Goal: Transaction & Acquisition: Purchase product/service

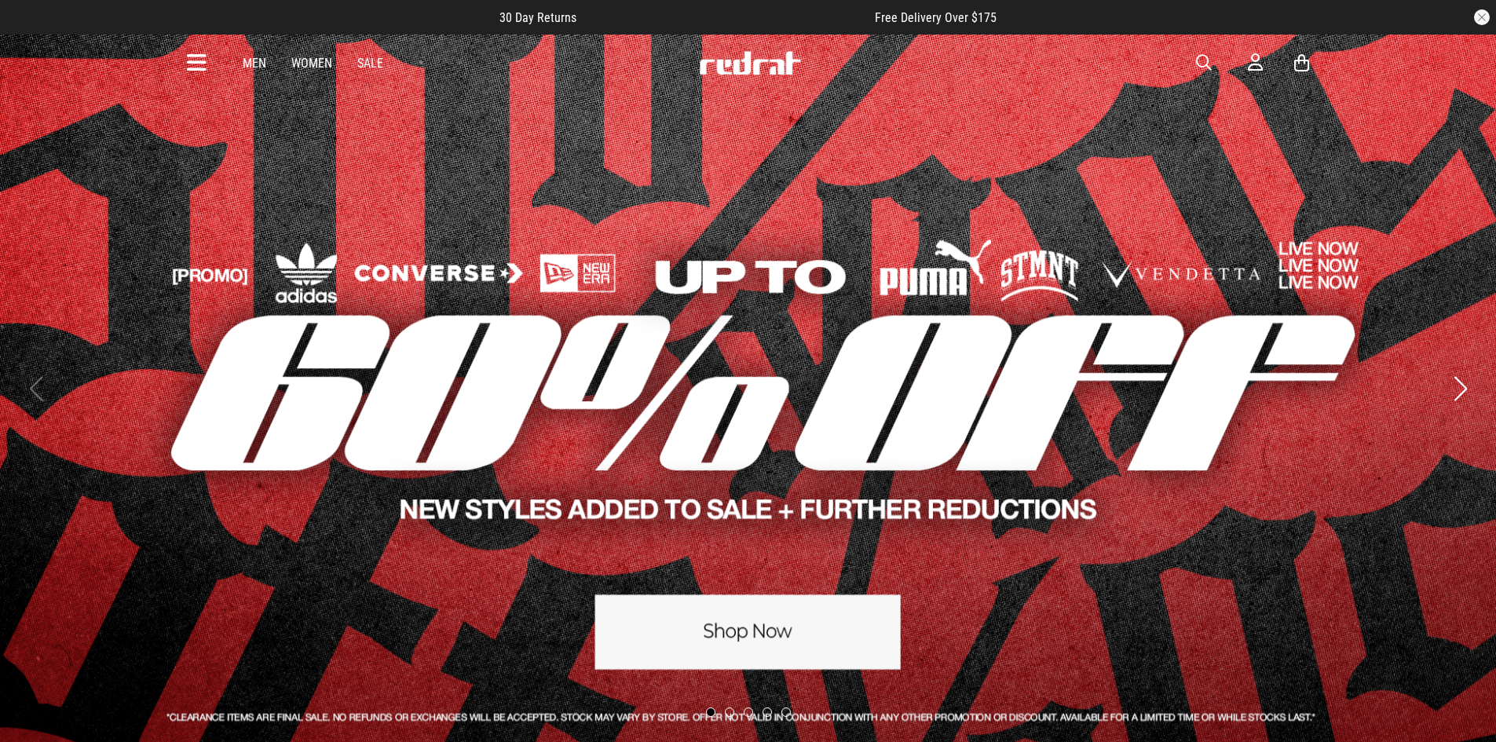
click at [750, 622] on link "1 / 5" at bounding box center [748, 389] width 1496 height 710
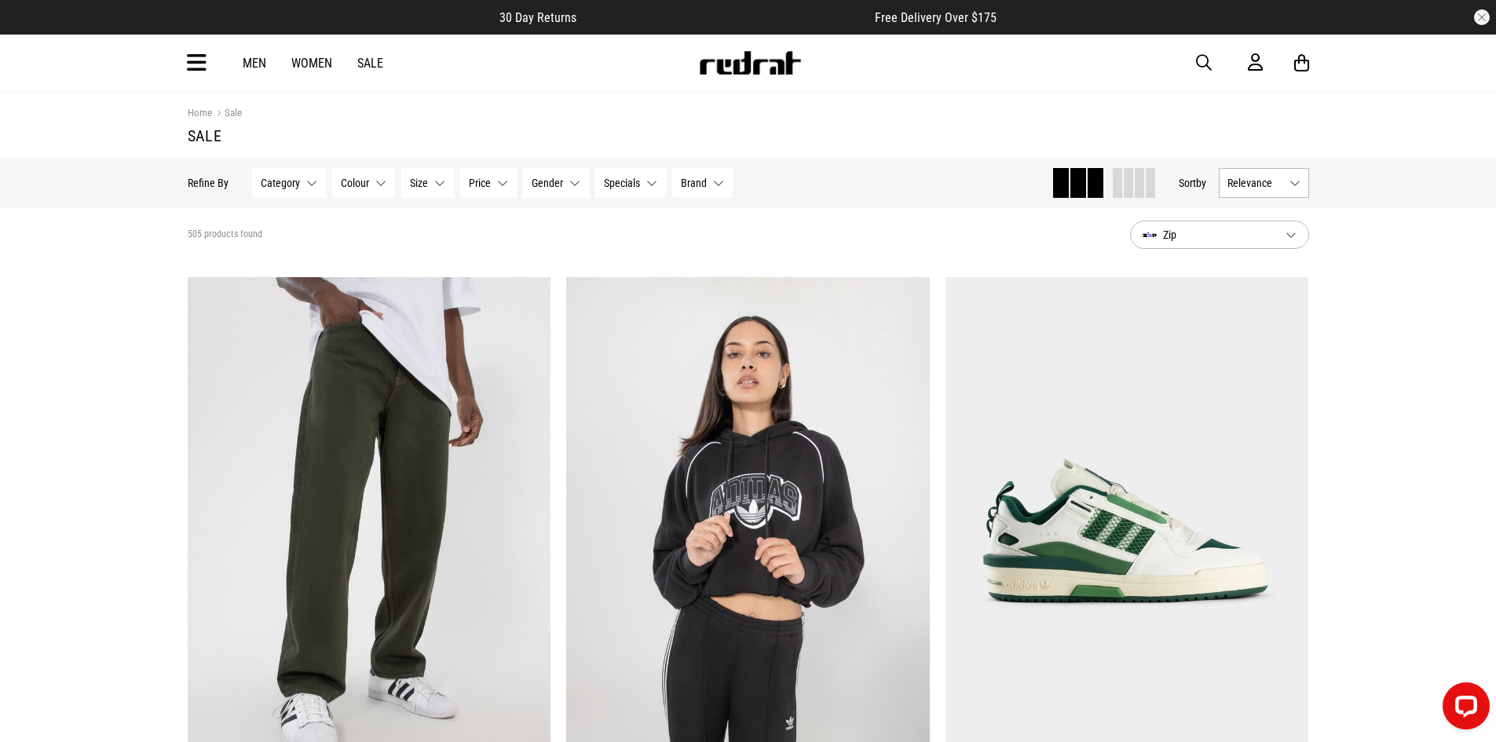
click at [196, 64] on icon at bounding box center [197, 63] width 20 height 26
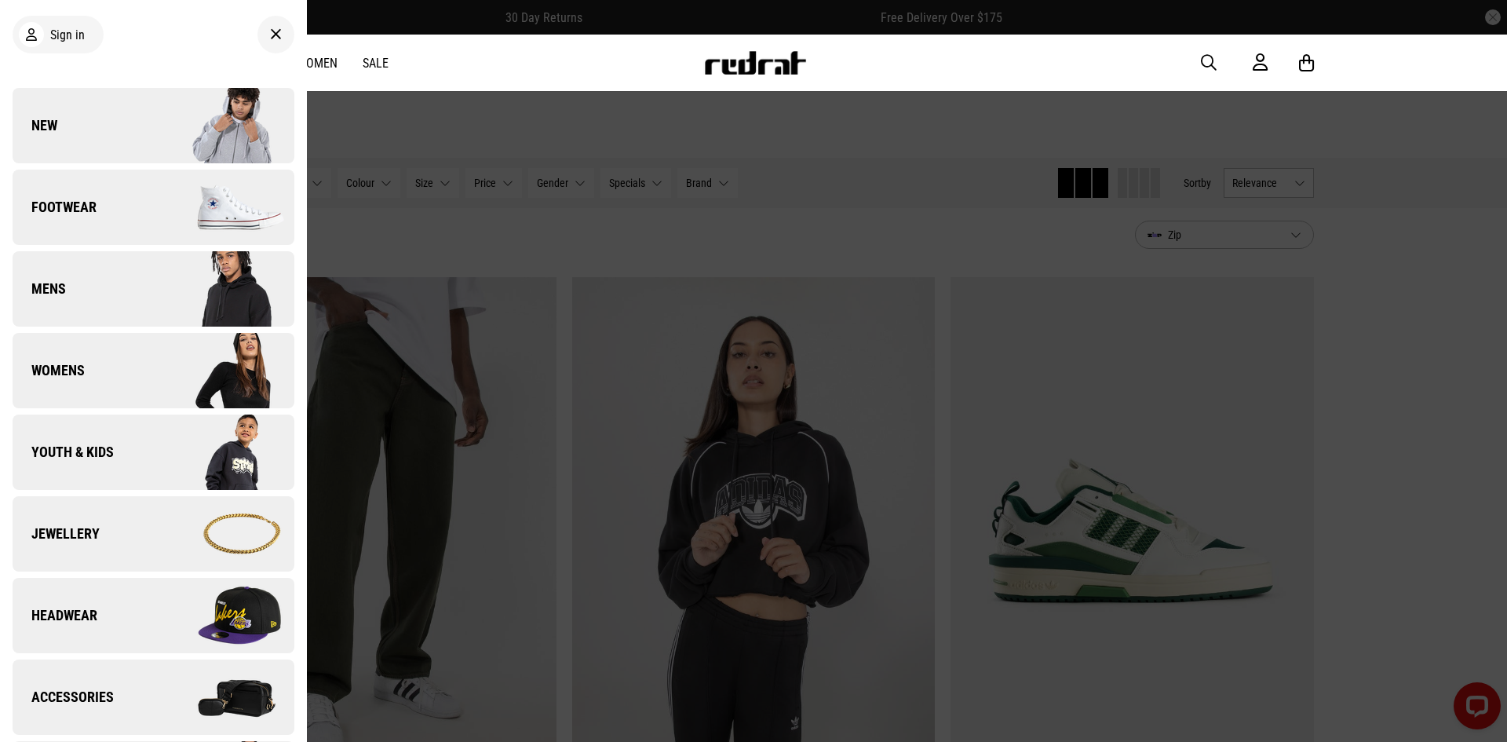
click at [96, 469] on link "Youth & Kids" at bounding box center [154, 452] width 282 height 75
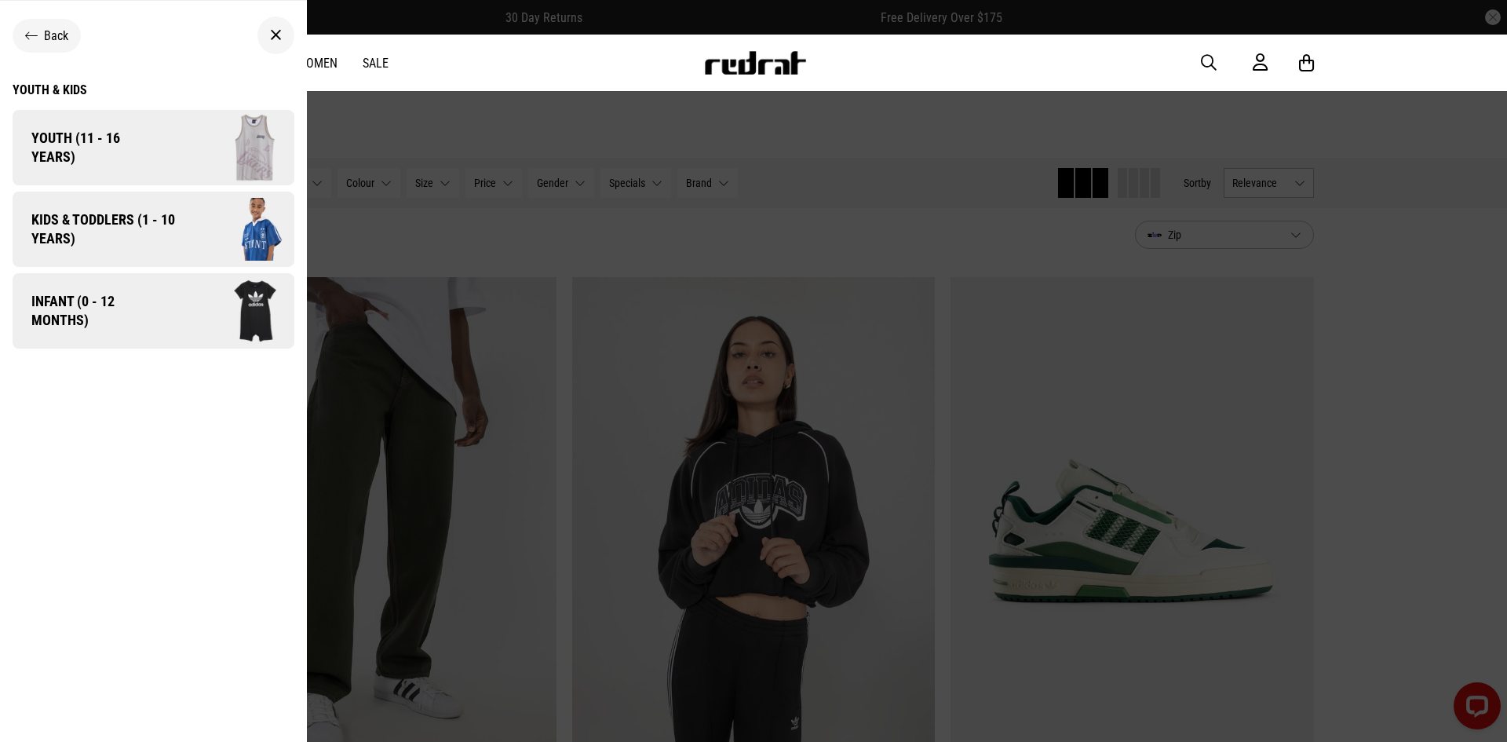
click at [176, 239] on span "Kids & Toddlers (1 - 10 years)" at bounding box center [98, 229] width 170 height 38
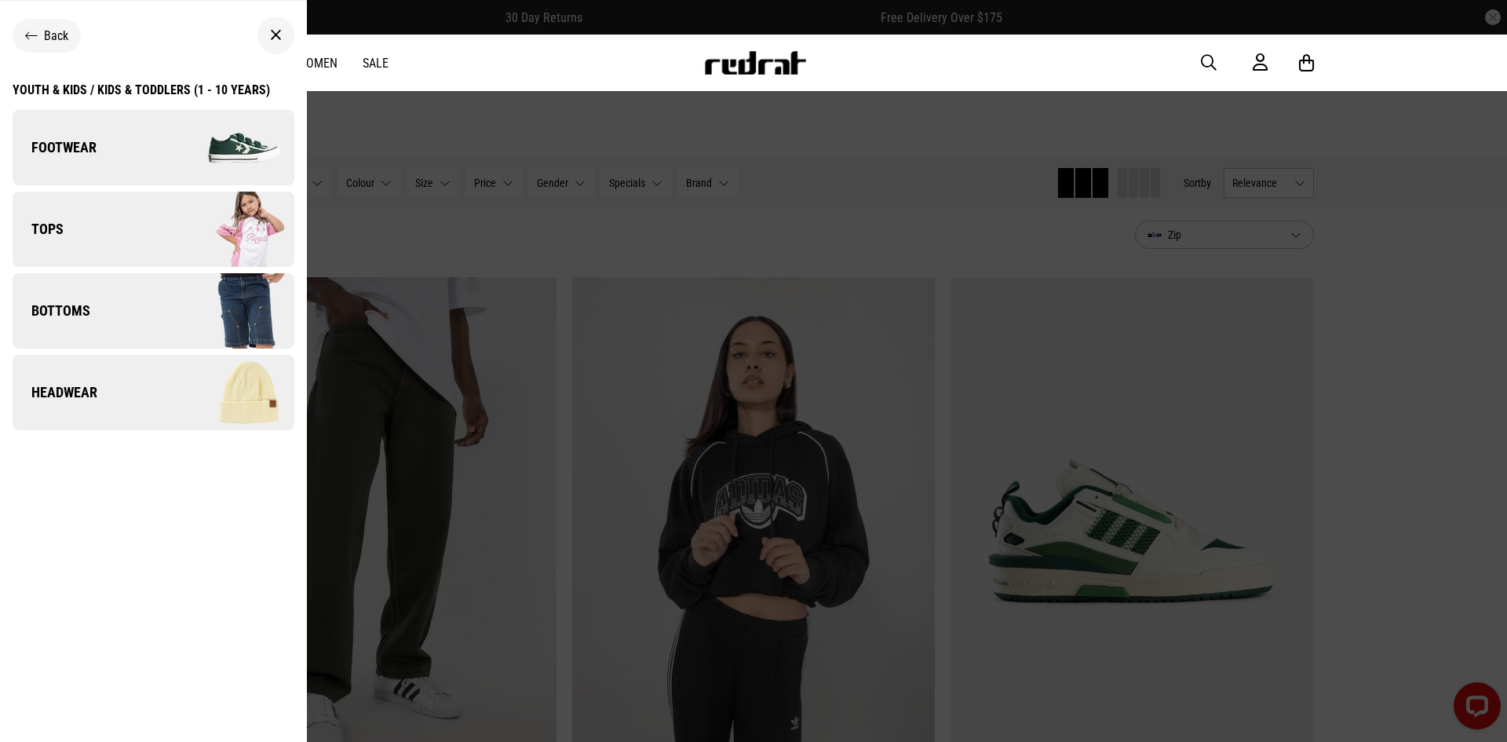
click at [153, 141] on img at bounding box center [223, 147] width 141 height 79
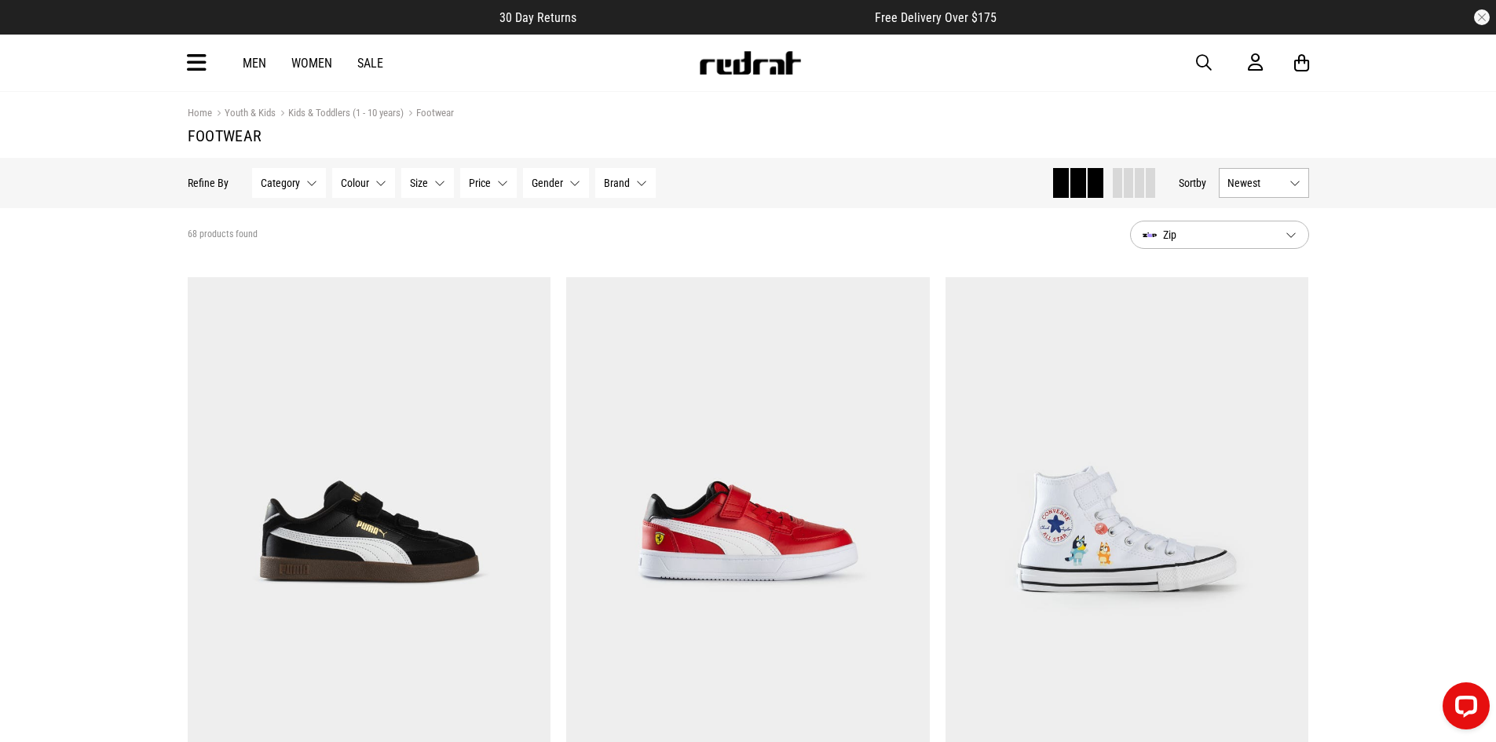
click at [424, 180] on span "Size" at bounding box center [419, 183] width 18 height 13
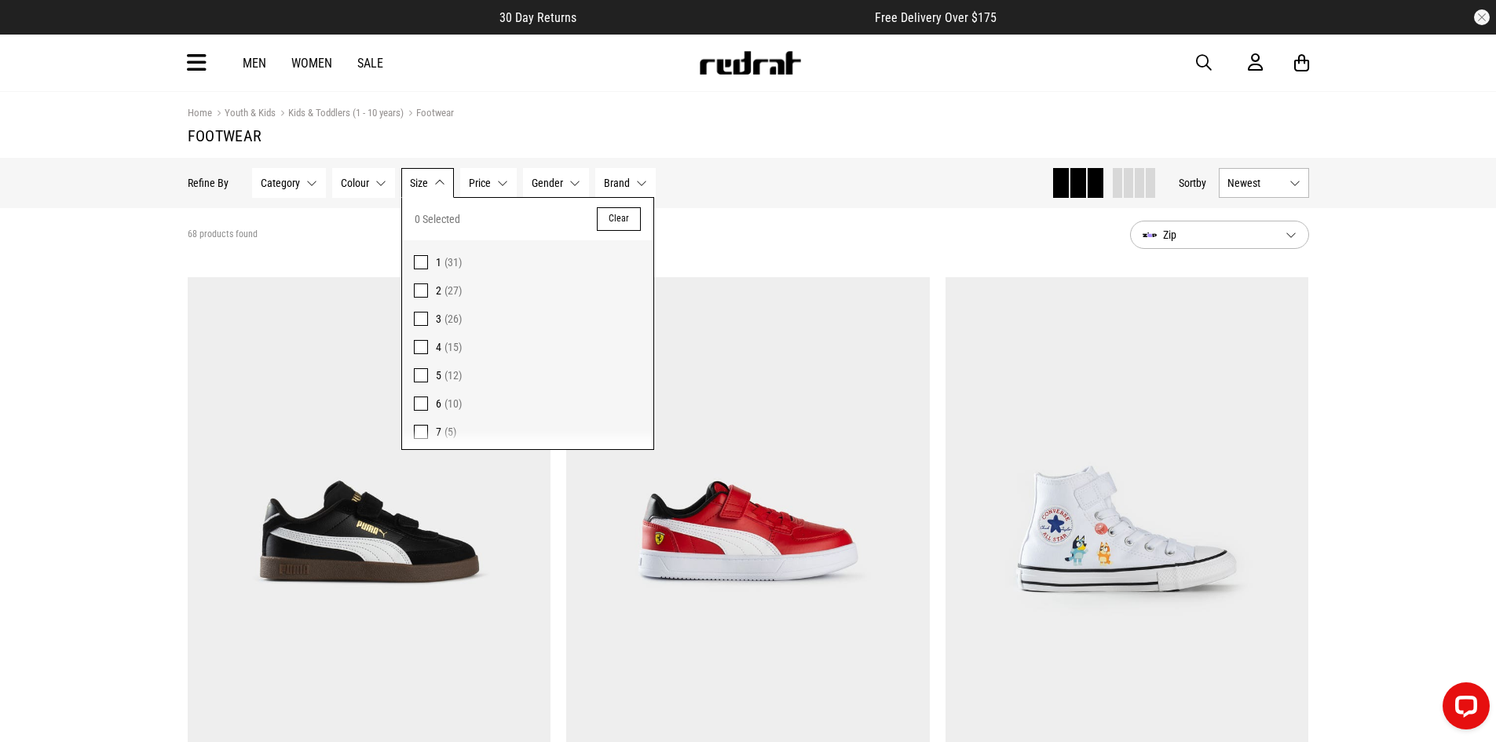
click at [416, 374] on span at bounding box center [421, 375] width 14 height 14
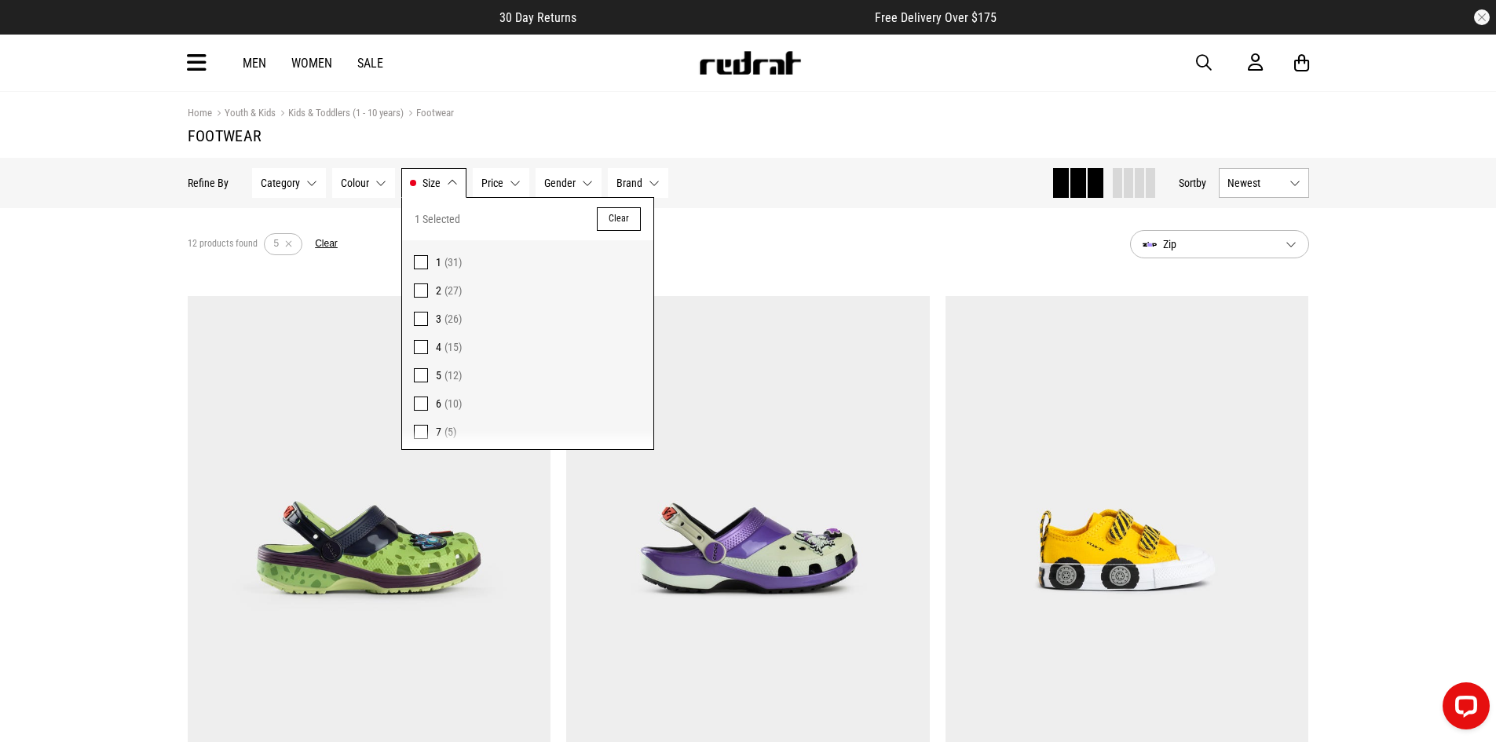
click at [904, 235] on div "12 products found Active Filters 5 Clear" at bounding box center [653, 244] width 930 height 47
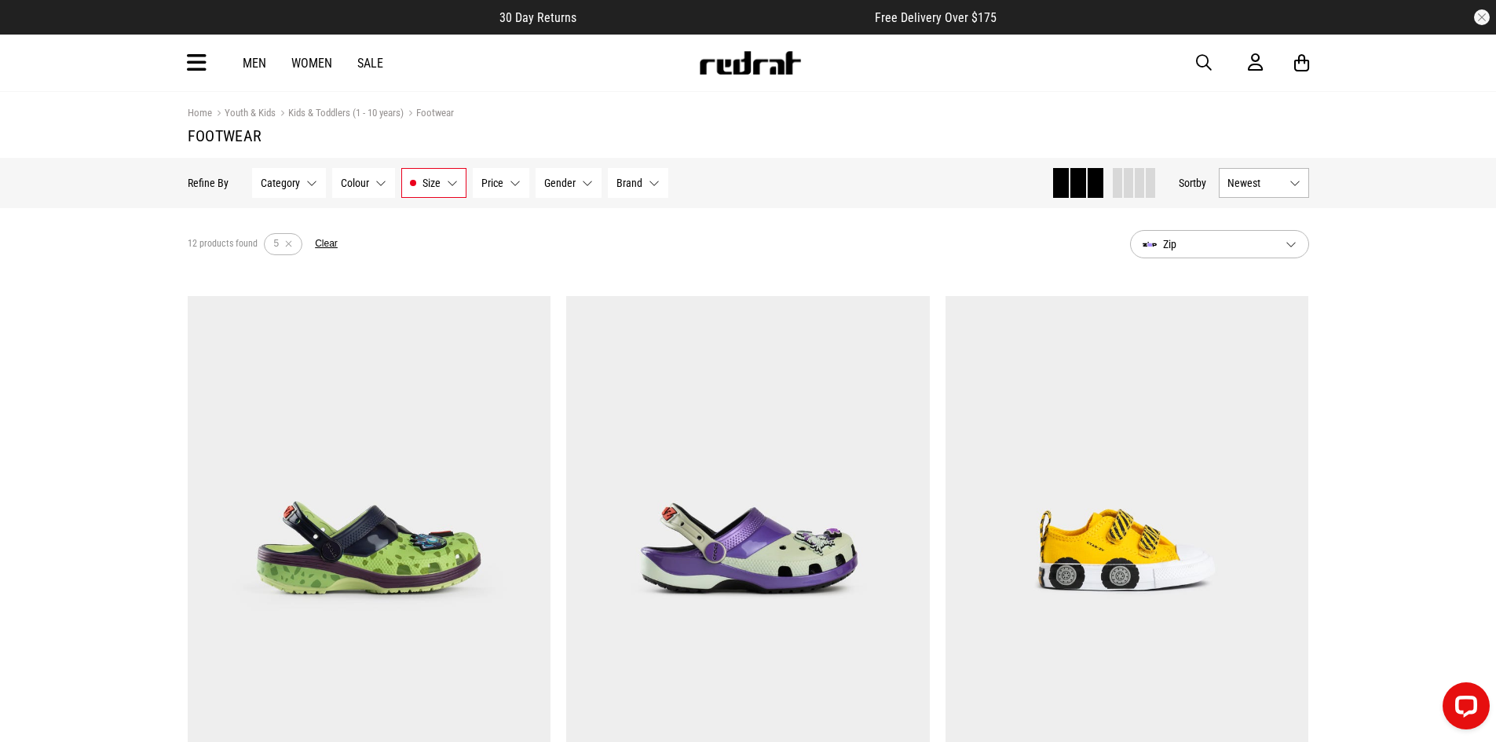
click at [1262, 189] on span "Newest" at bounding box center [1255, 183] width 56 height 13
click at [1248, 264] on li "Price (Lowest)" at bounding box center [1263, 269] width 89 height 29
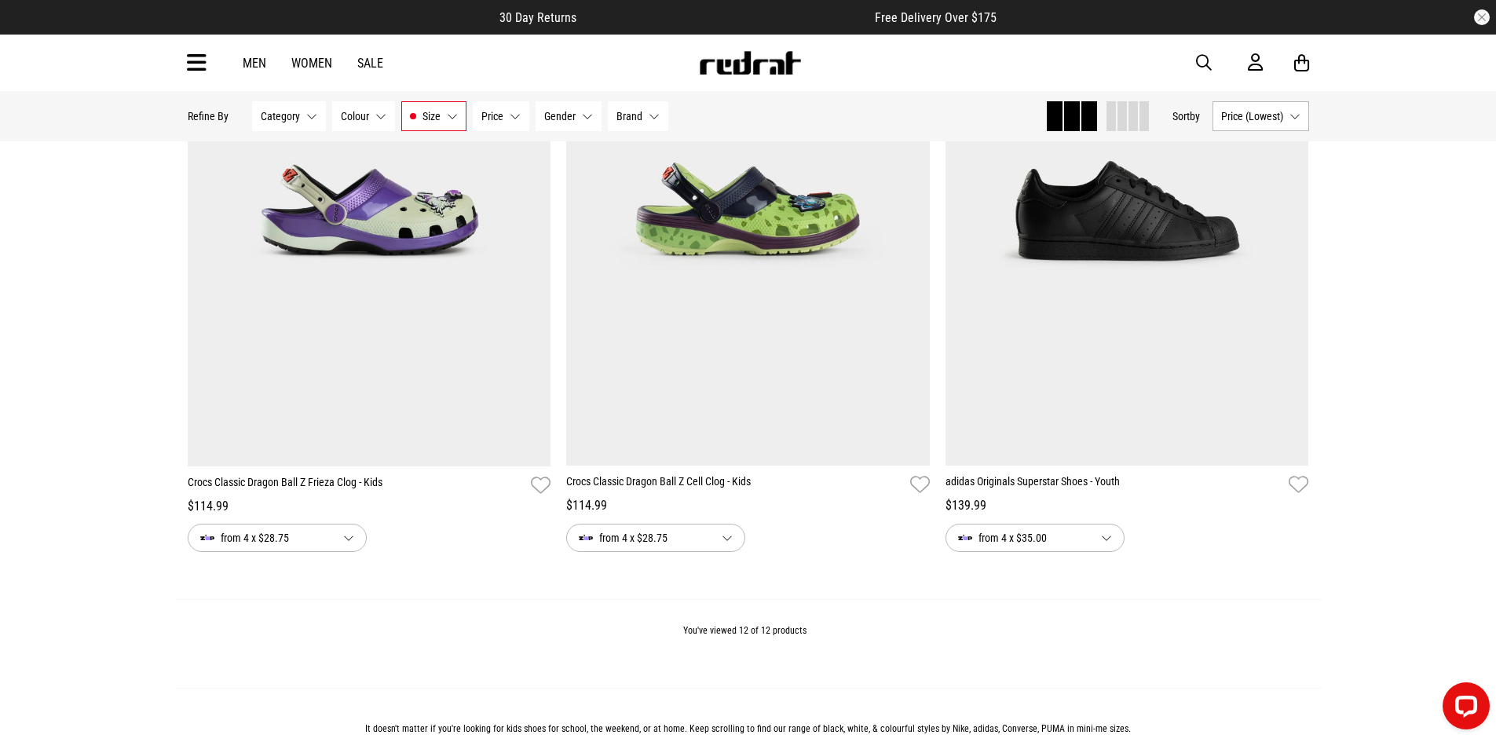
scroll to position [2120, 0]
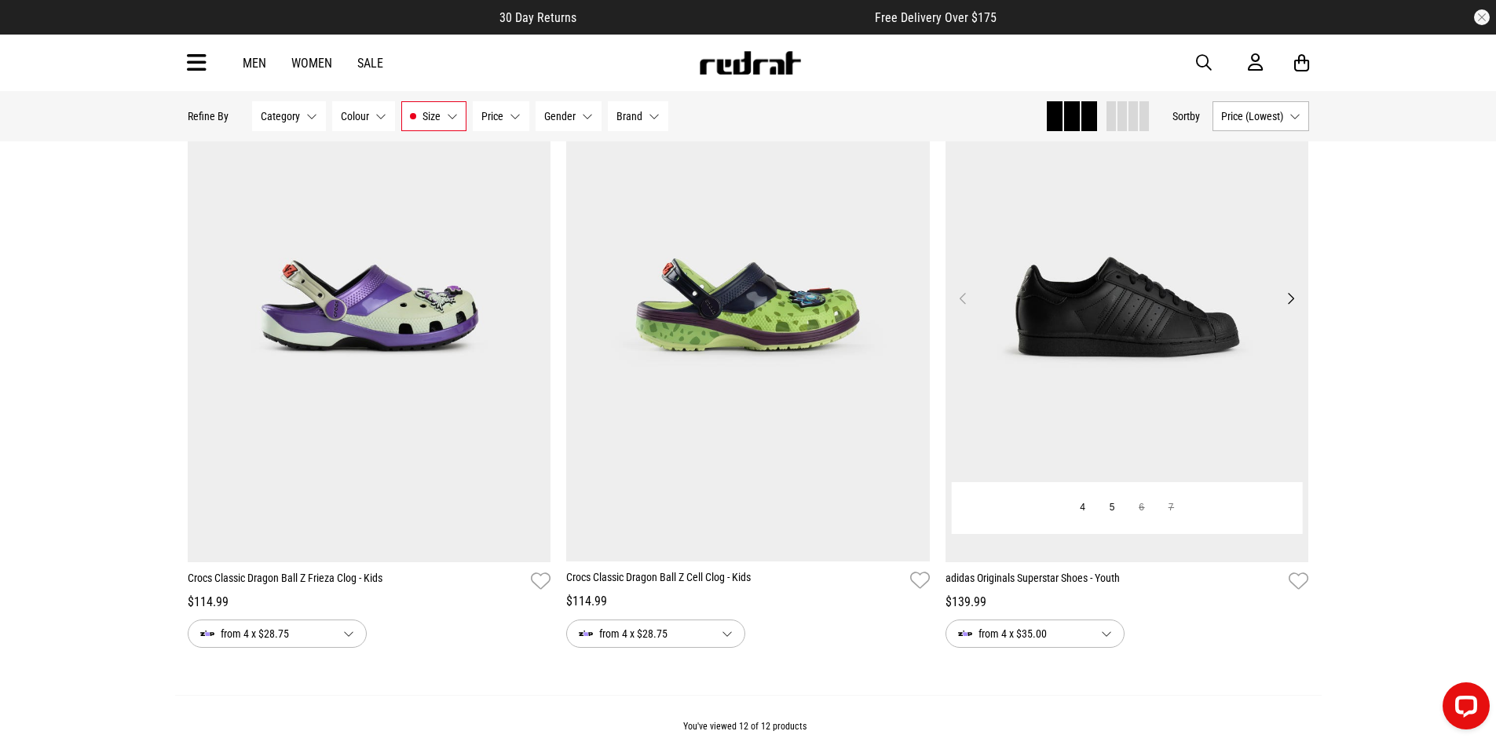
click at [1171, 385] on img at bounding box center [1127, 307] width 364 height 509
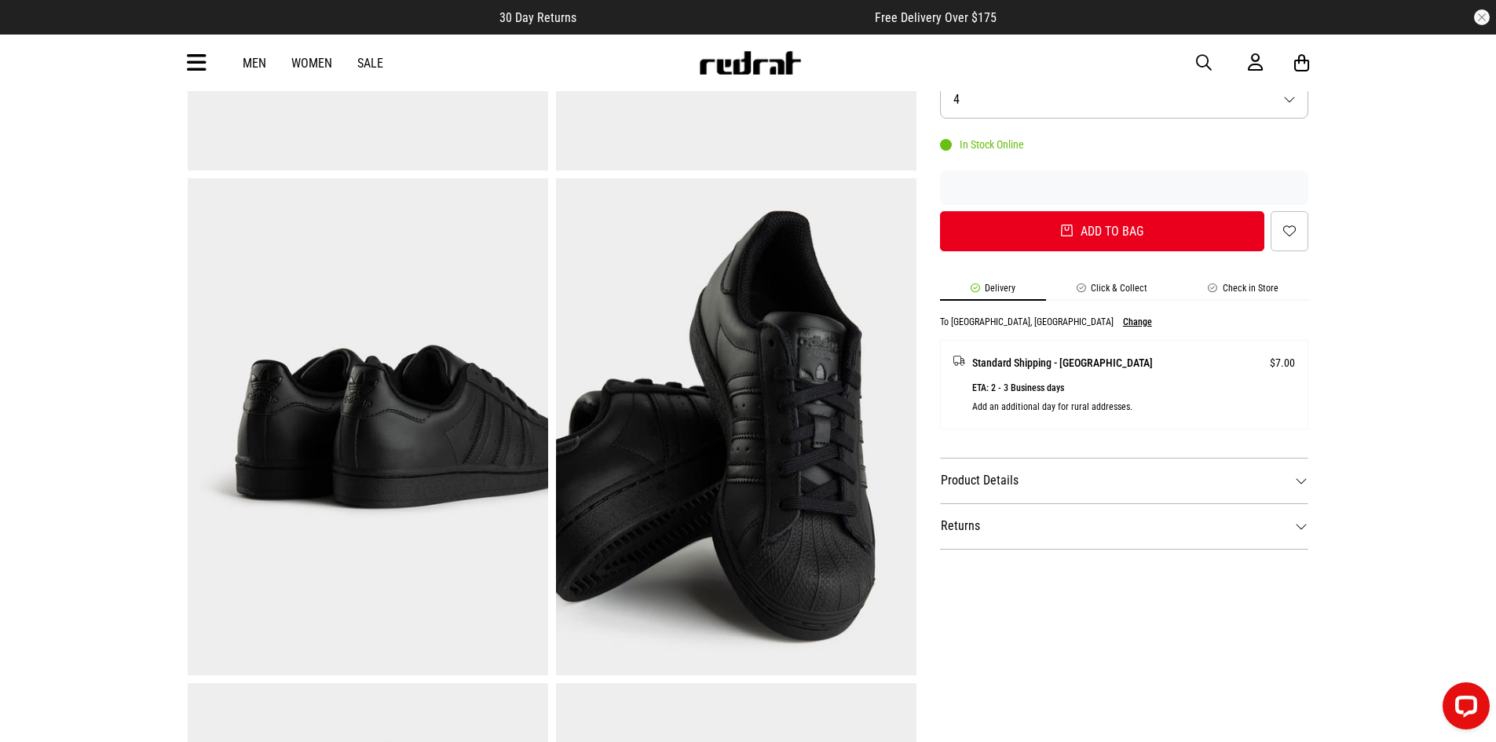
scroll to position [471, 0]
click at [1295, 482] on dt "Product Details" at bounding box center [1124, 482] width 369 height 46
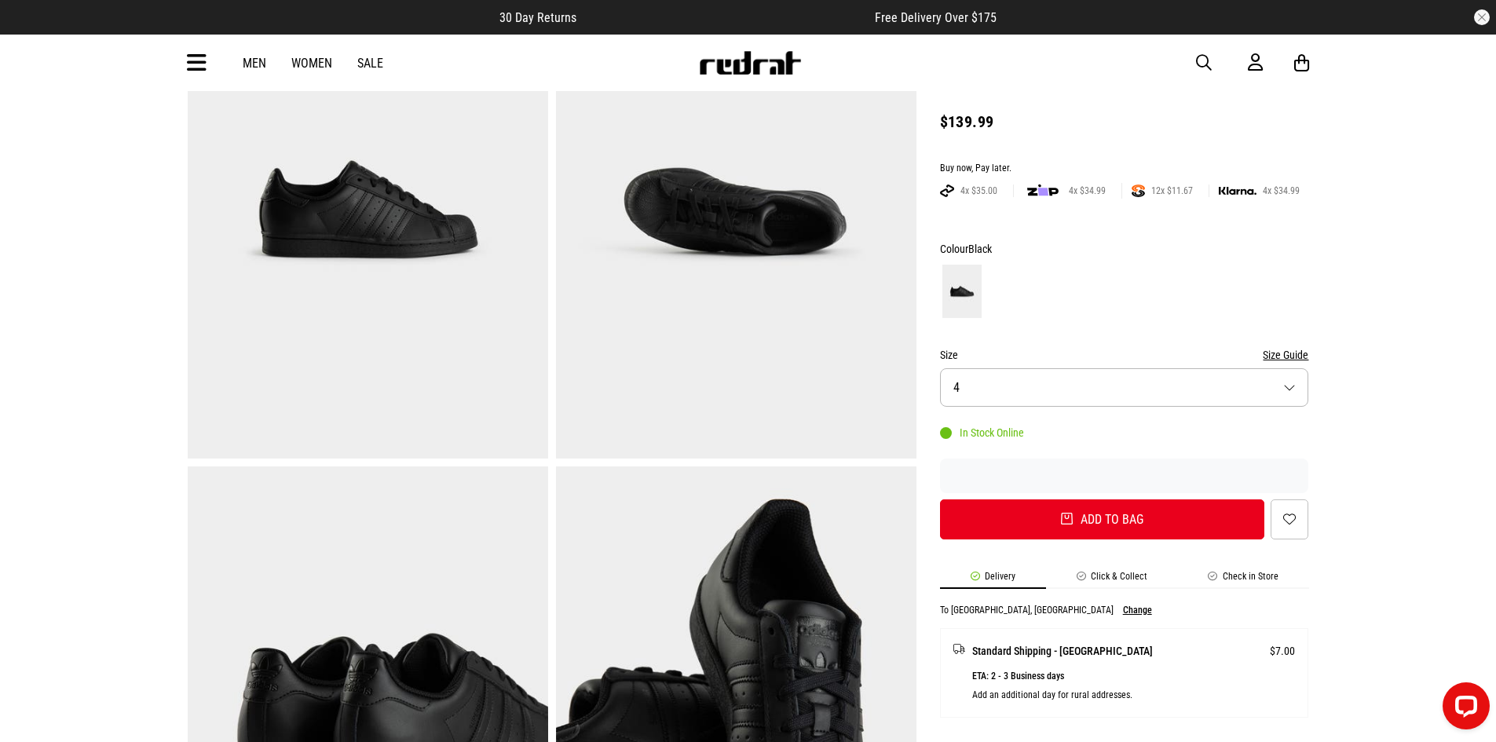
scroll to position [157, 0]
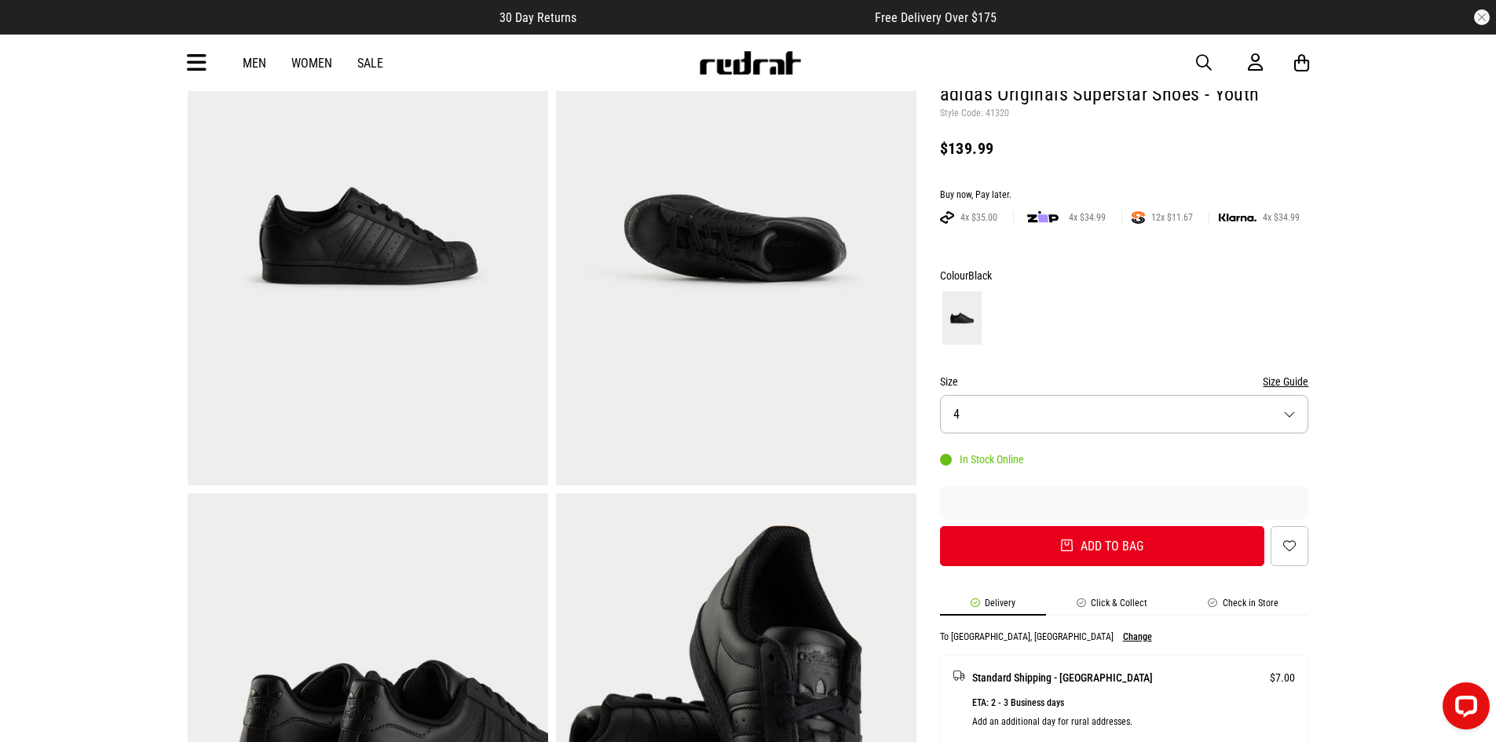
click at [1290, 376] on button "Size Guide" at bounding box center [1285, 381] width 46 height 19
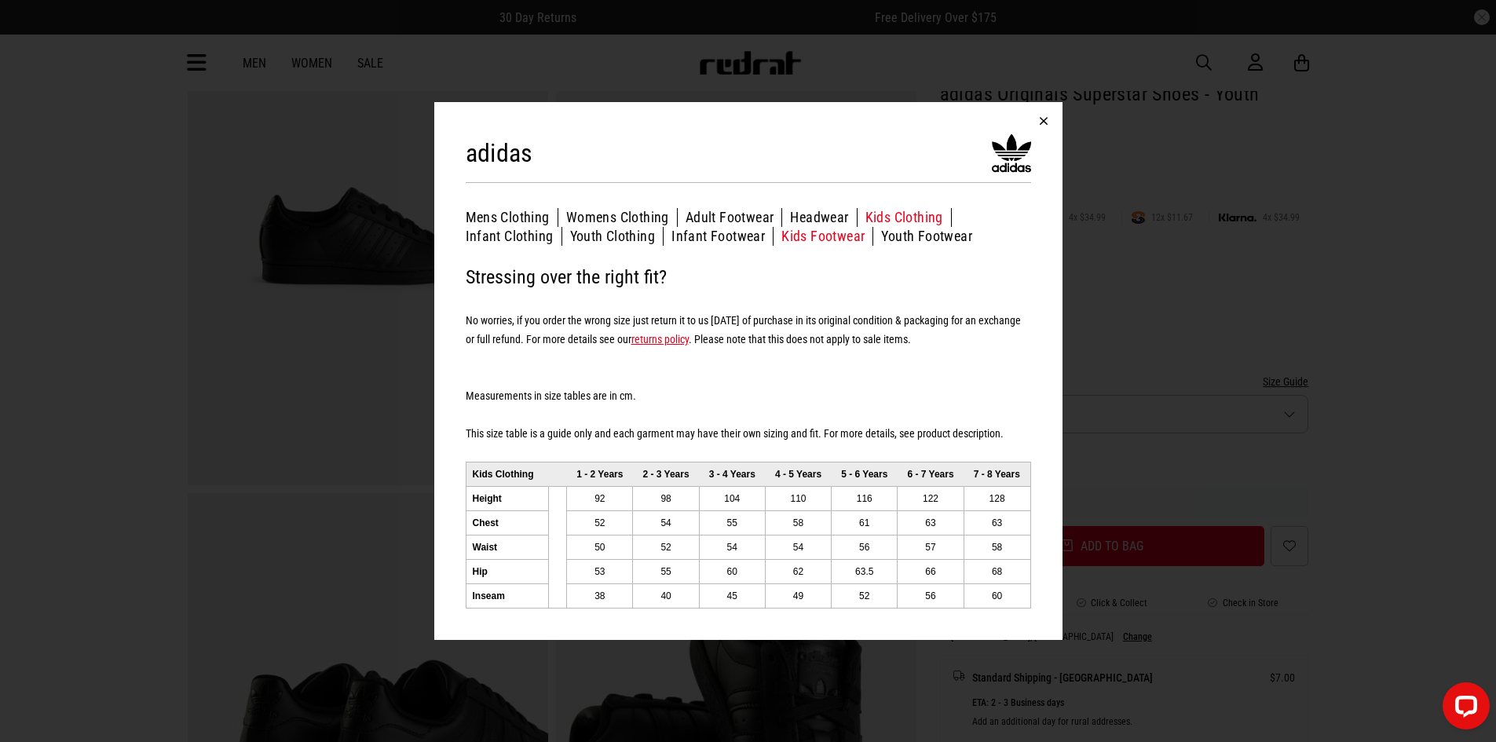
click at [809, 232] on button "Kids Footwear" at bounding box center [827, 236] width 92 height 19
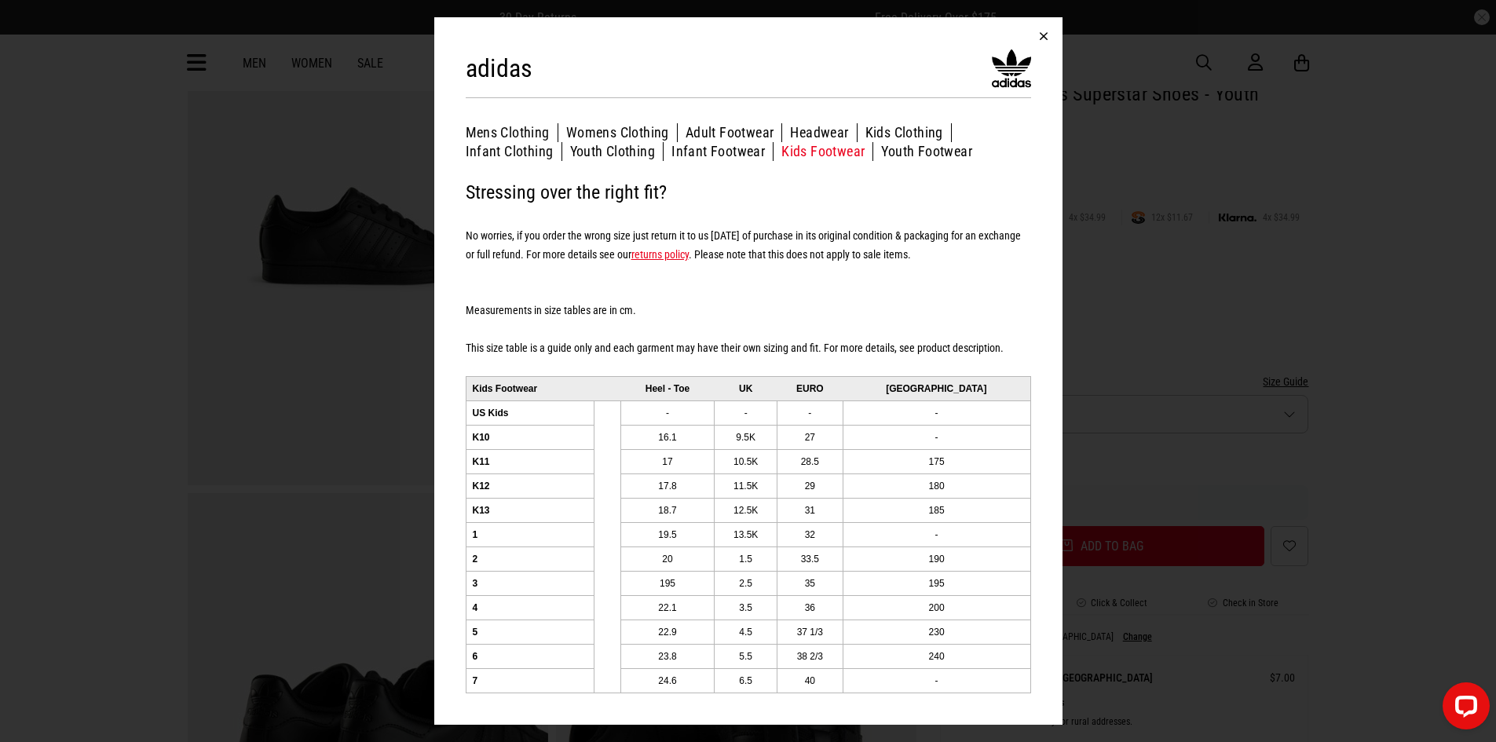
click at [1047, 32] on button "button" at bounding box center [1044, 36] width 38 height 38
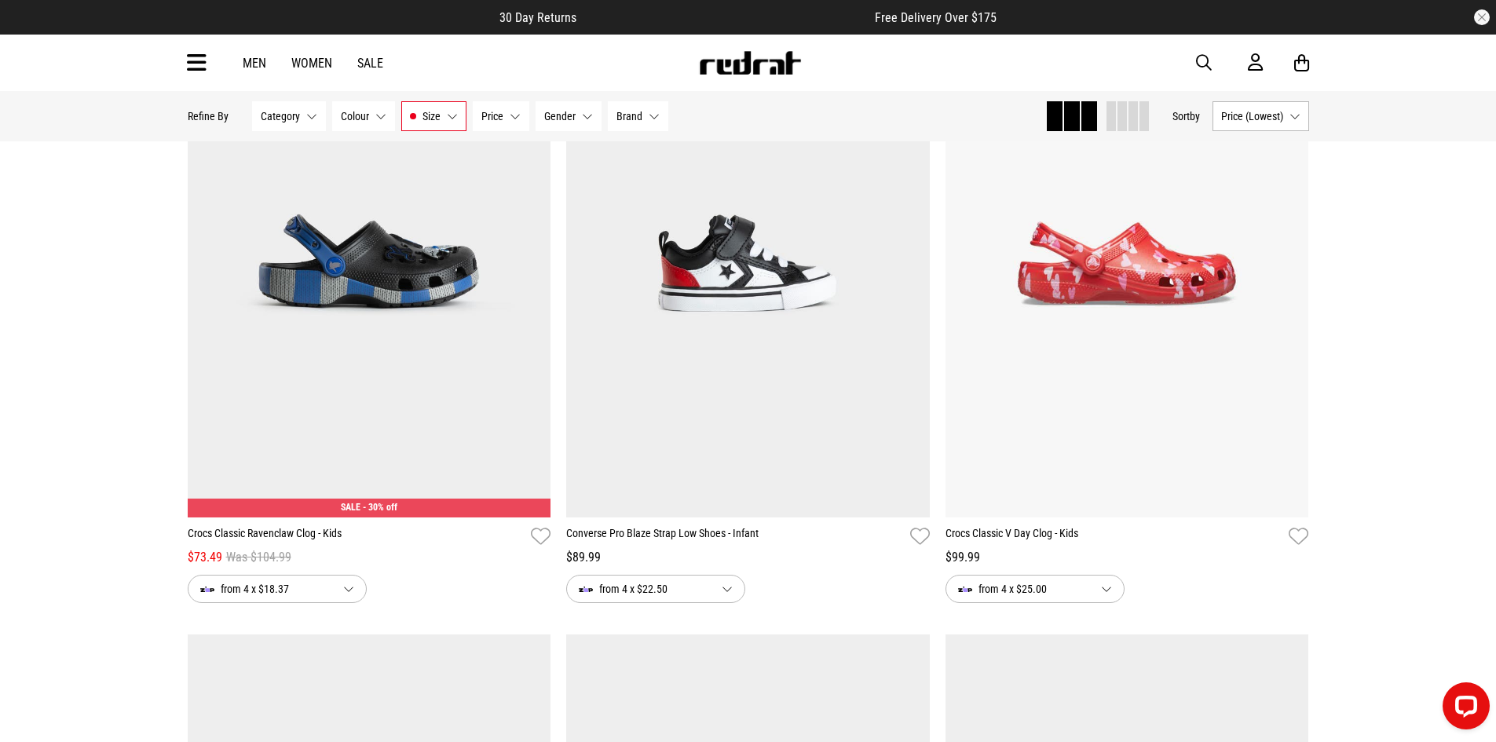
scroll to position [908, 0]
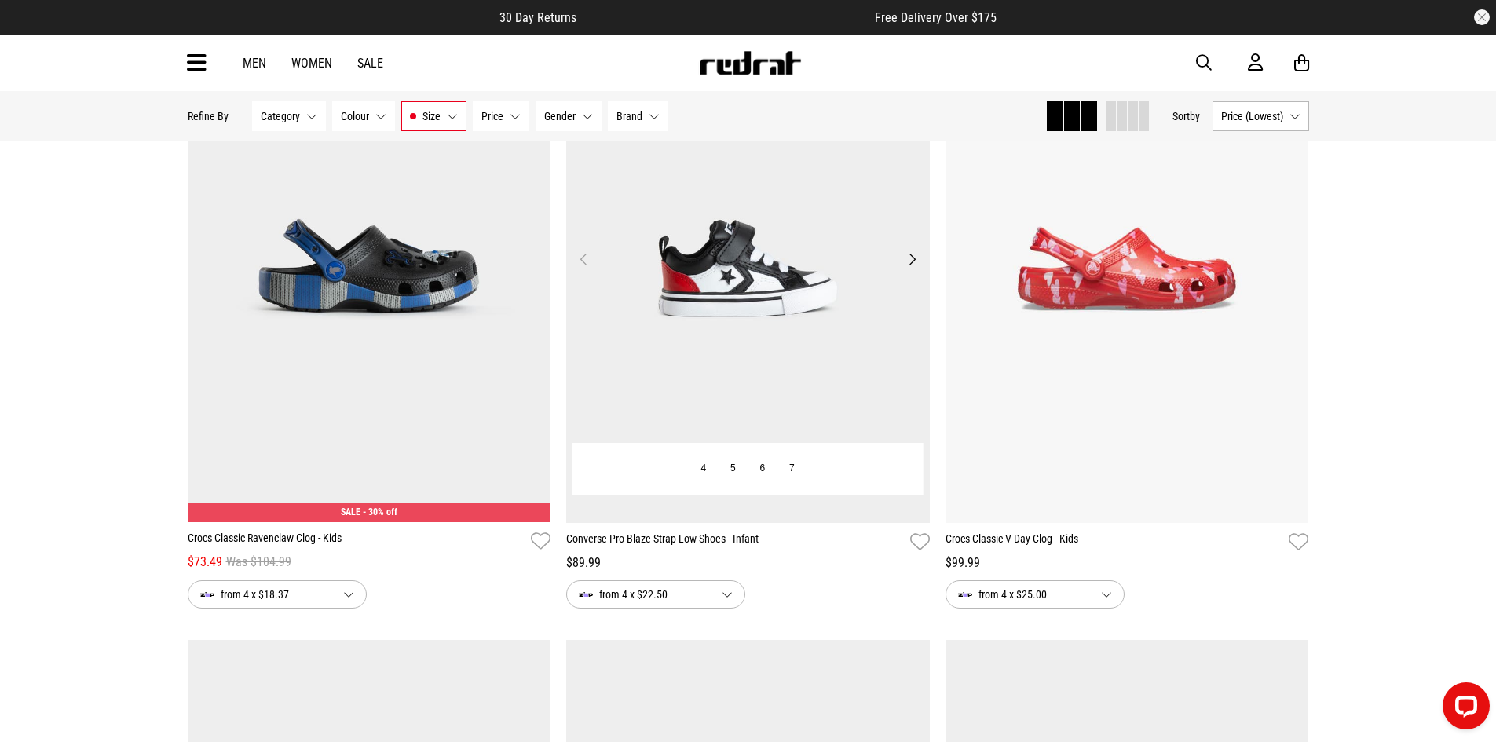
click at [782, 348] on img at bounding box center [748, 268] width 364 height 509
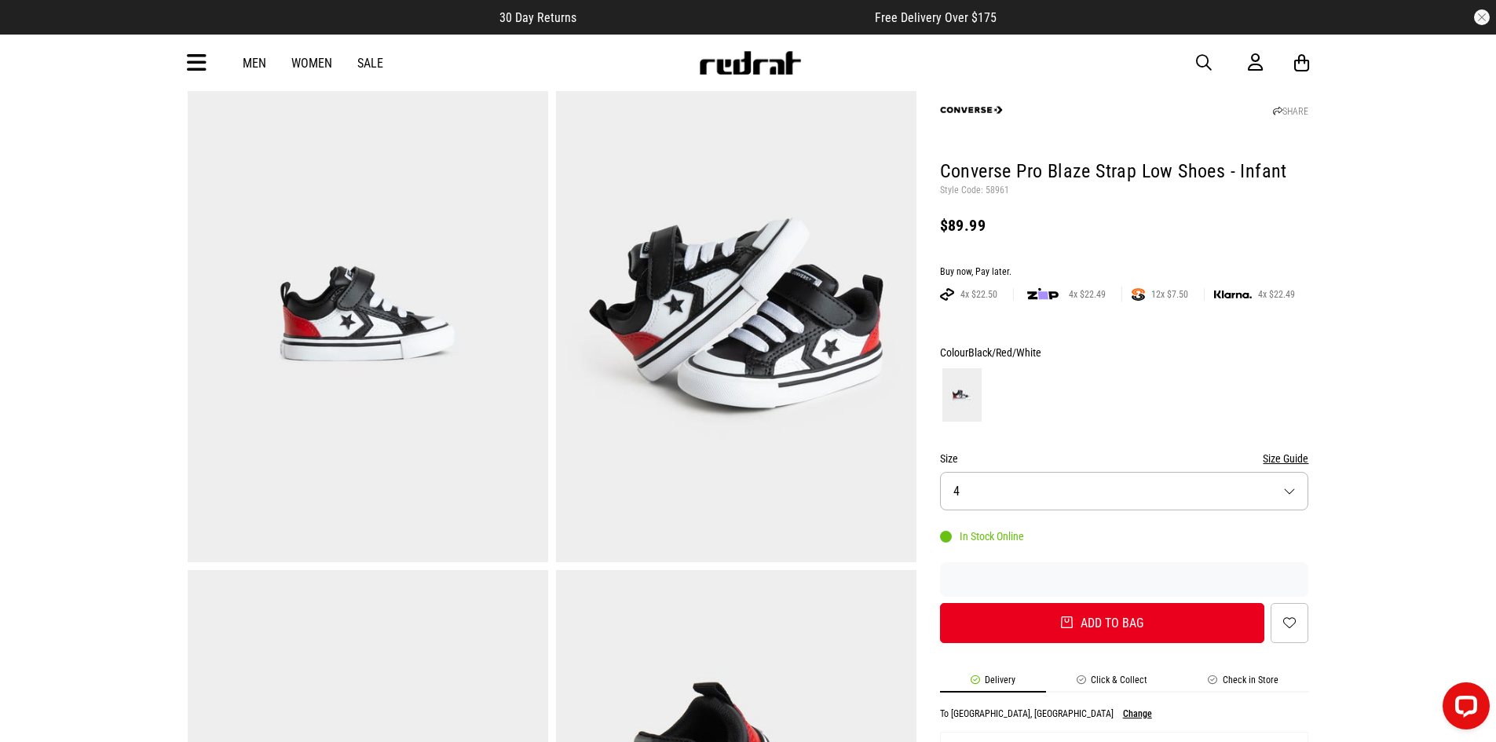
scroll to position [79, 0]
